Goal: Check status: Check status

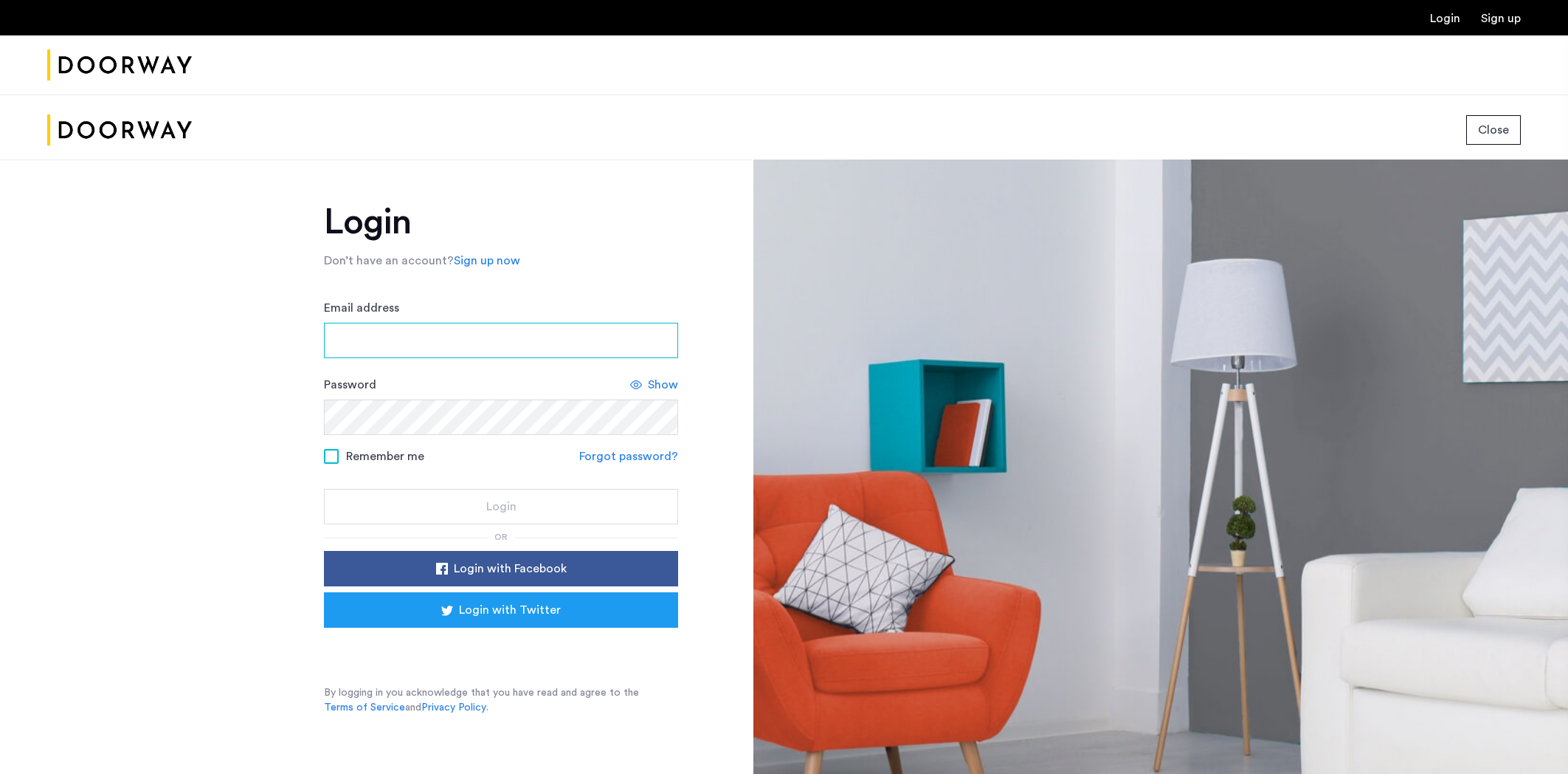
click at [447, 340] on input "Email address" at bounding box center [501, 340] width 354 height 36
type input "**********"
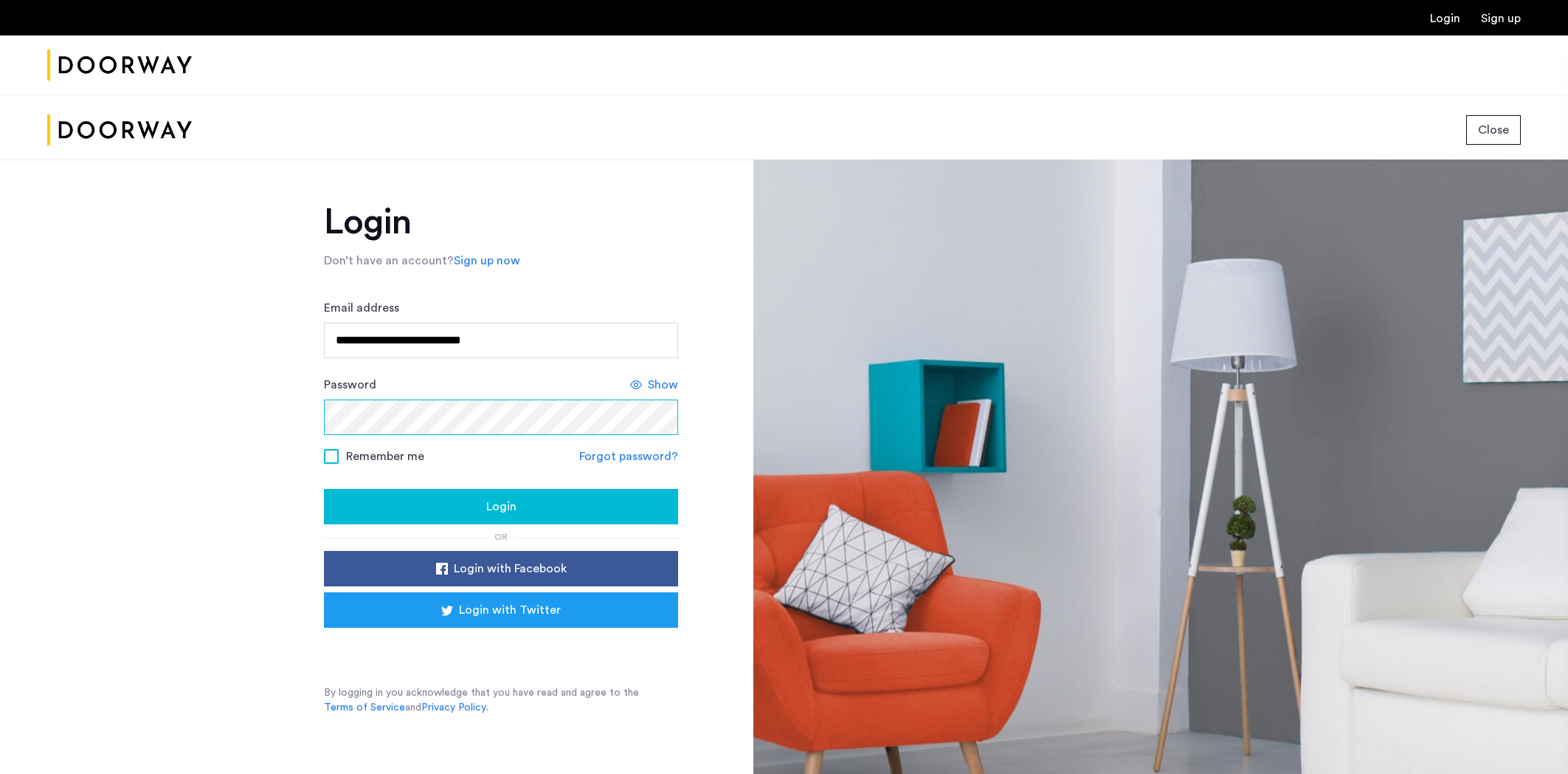
click at [324, 488] on button "Login" at bounding box center [501, 506] width 354 height 36
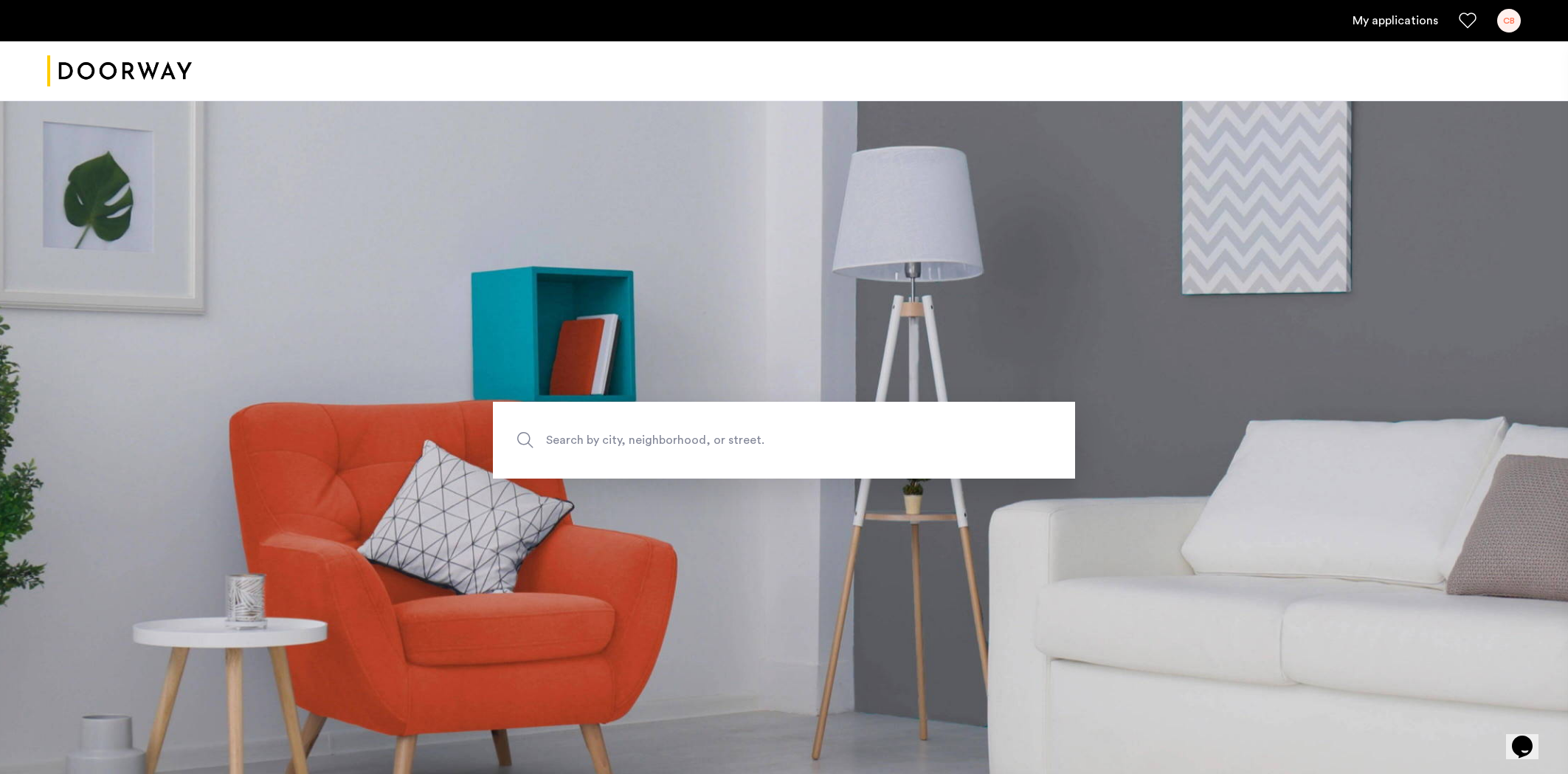
click at [1380, 21] on link "My applications" at bounding box center [1395, 21] width 86 height 17
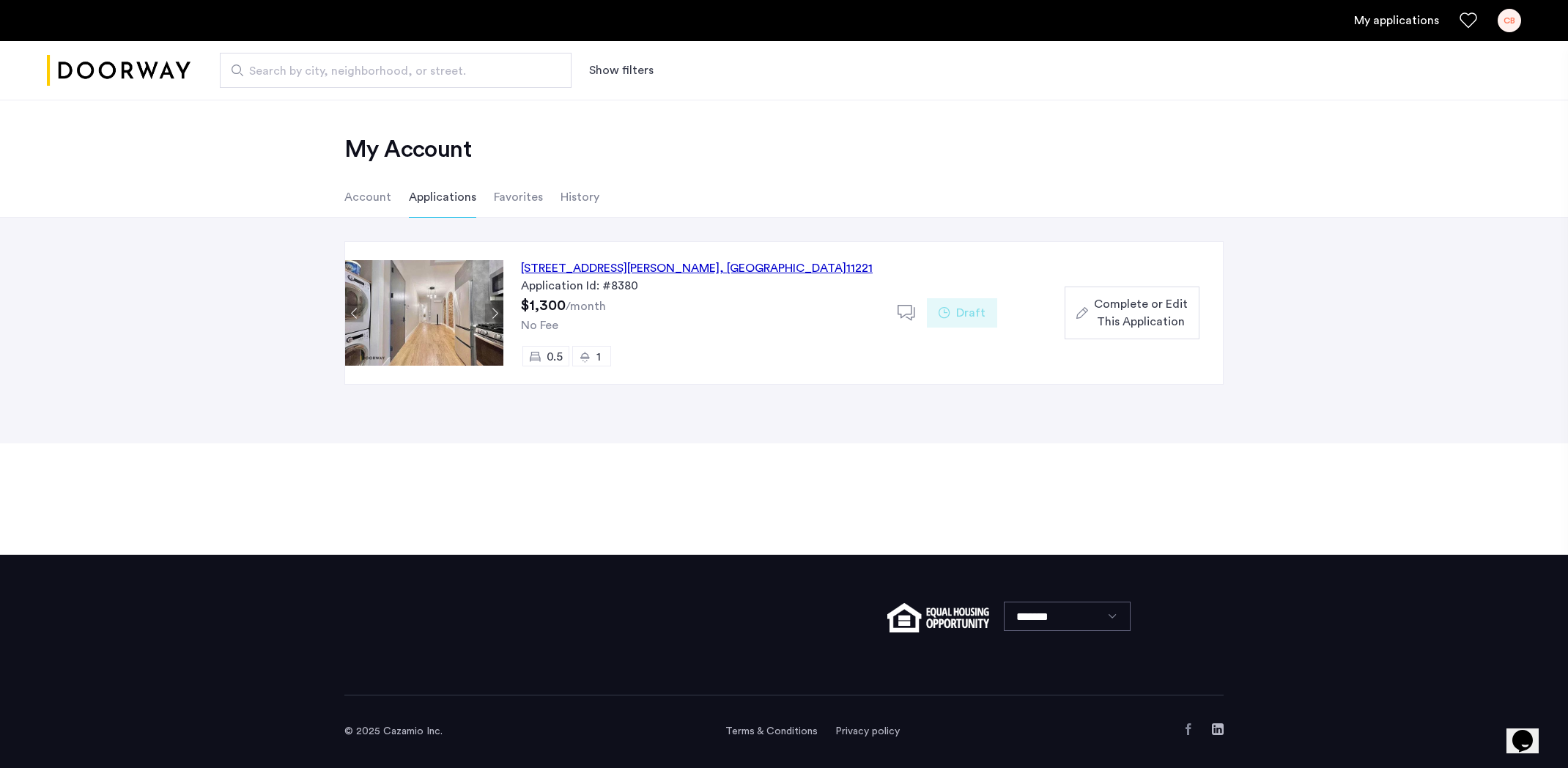
click at [682, 265] on div "[STREET_ADDRESS][PERSON_NAME]" at bounding box center [696, 268] width 352 height 17
click at [1136, 301] on span "Complete or Edit This Application" at bounding box center [1141, 312] width 94 height 35
